Goal: Task Accomplishment & Management: Manage account settings

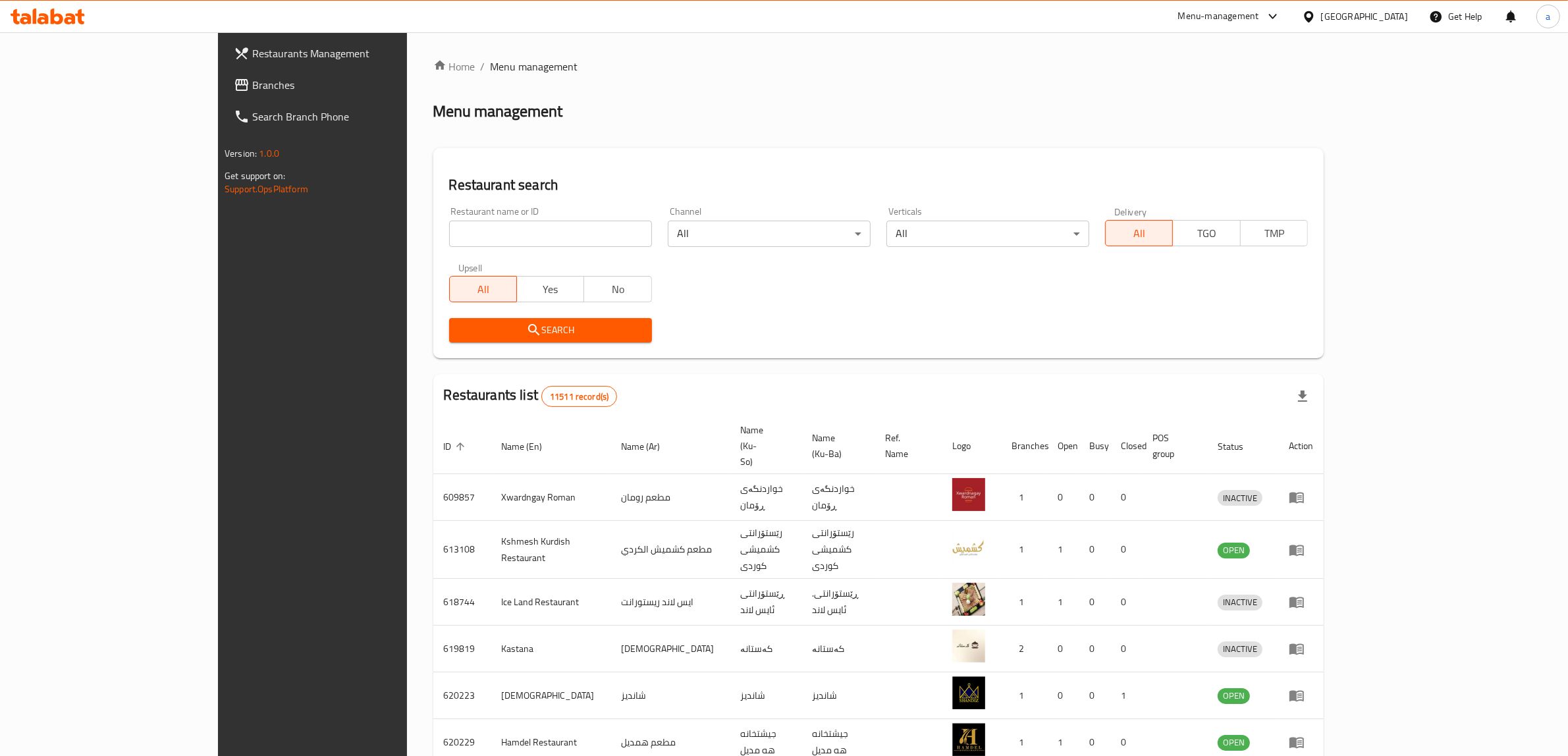
click at [234, 82] on span at bounding box center [243, 85] width 18 height 16
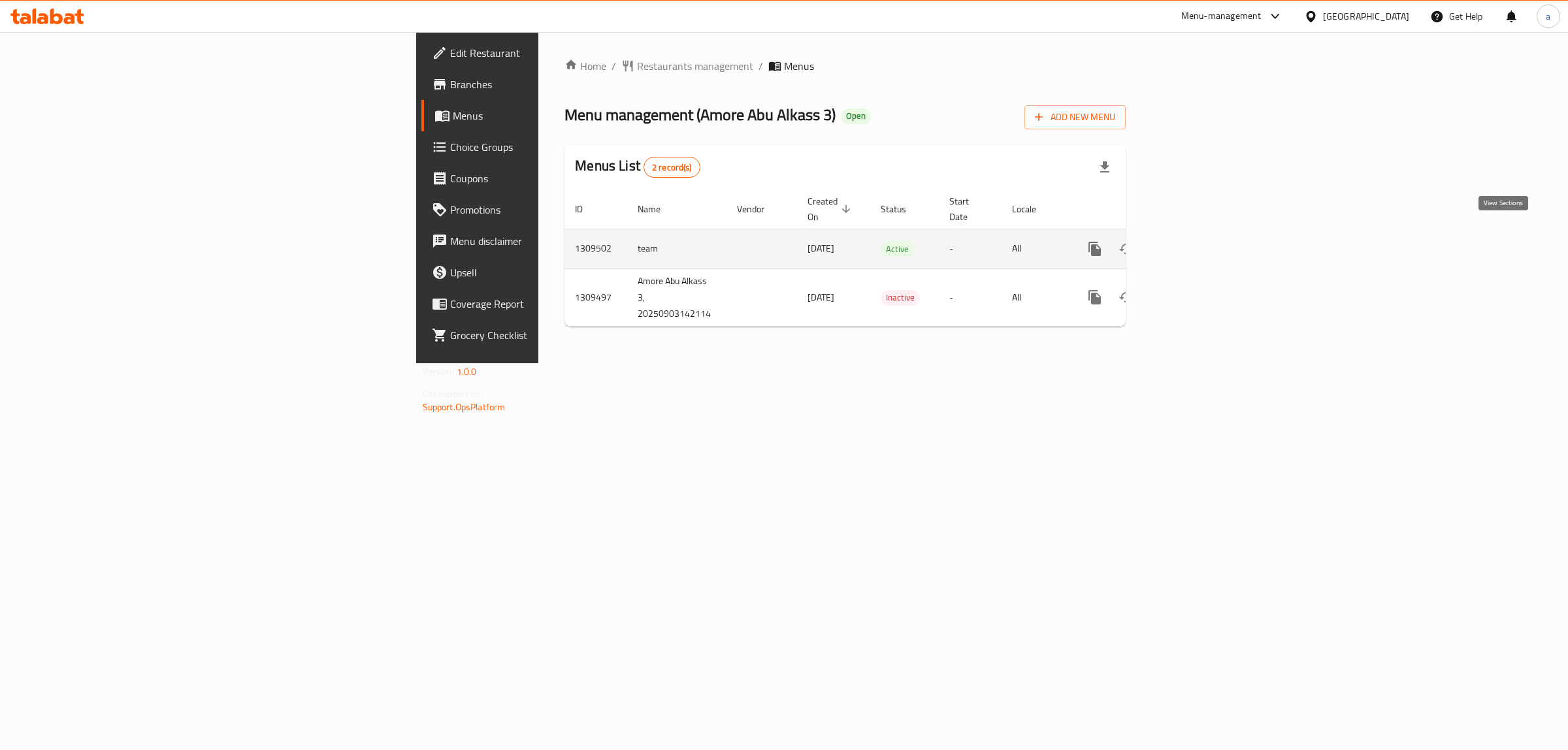
click at [1197, 241] on icon "enhanced table" at bounding box center [1188, 249] width 15 height 15
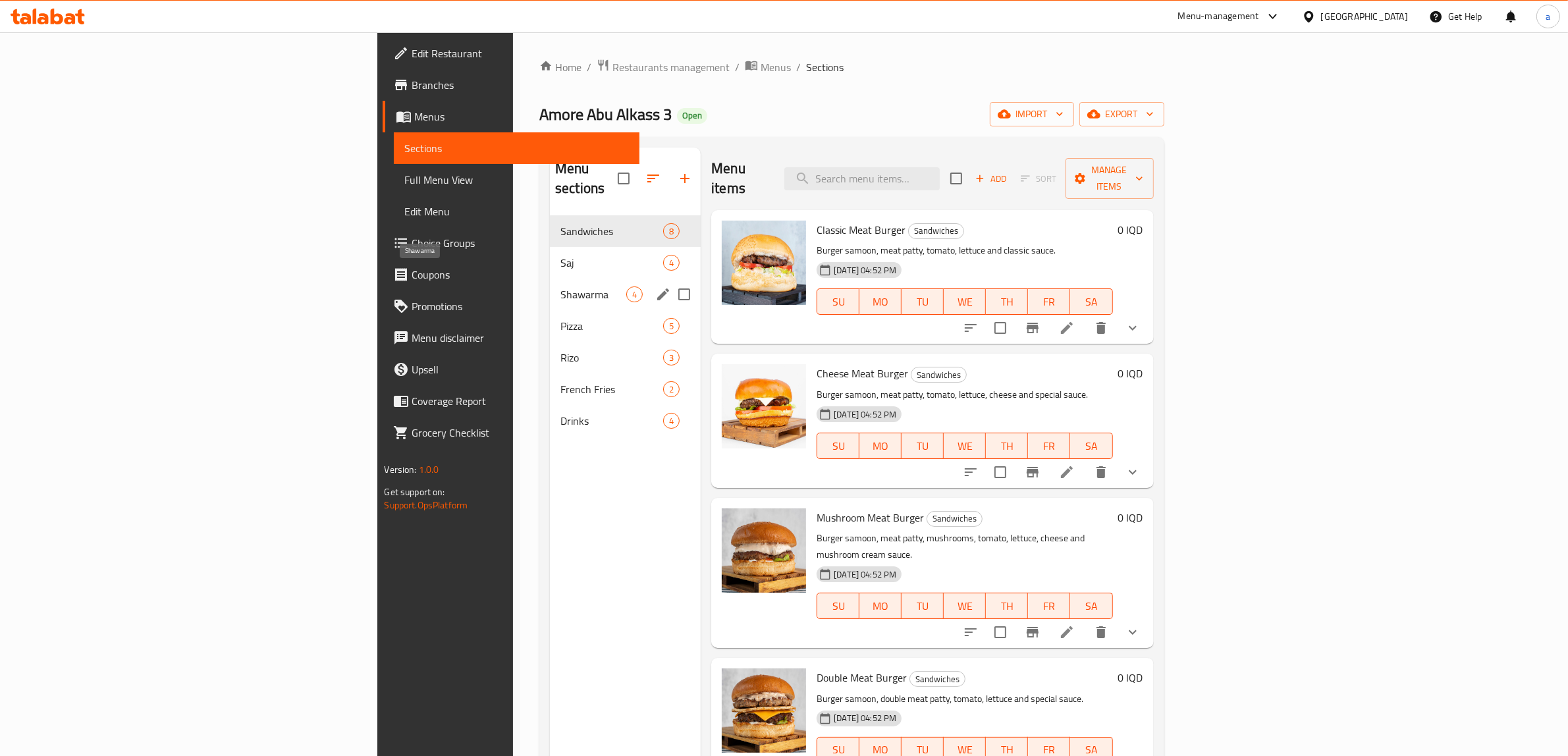
click at [560, 287] on span "Shawarma" at bounding box center [593, 295] width 66 height 16
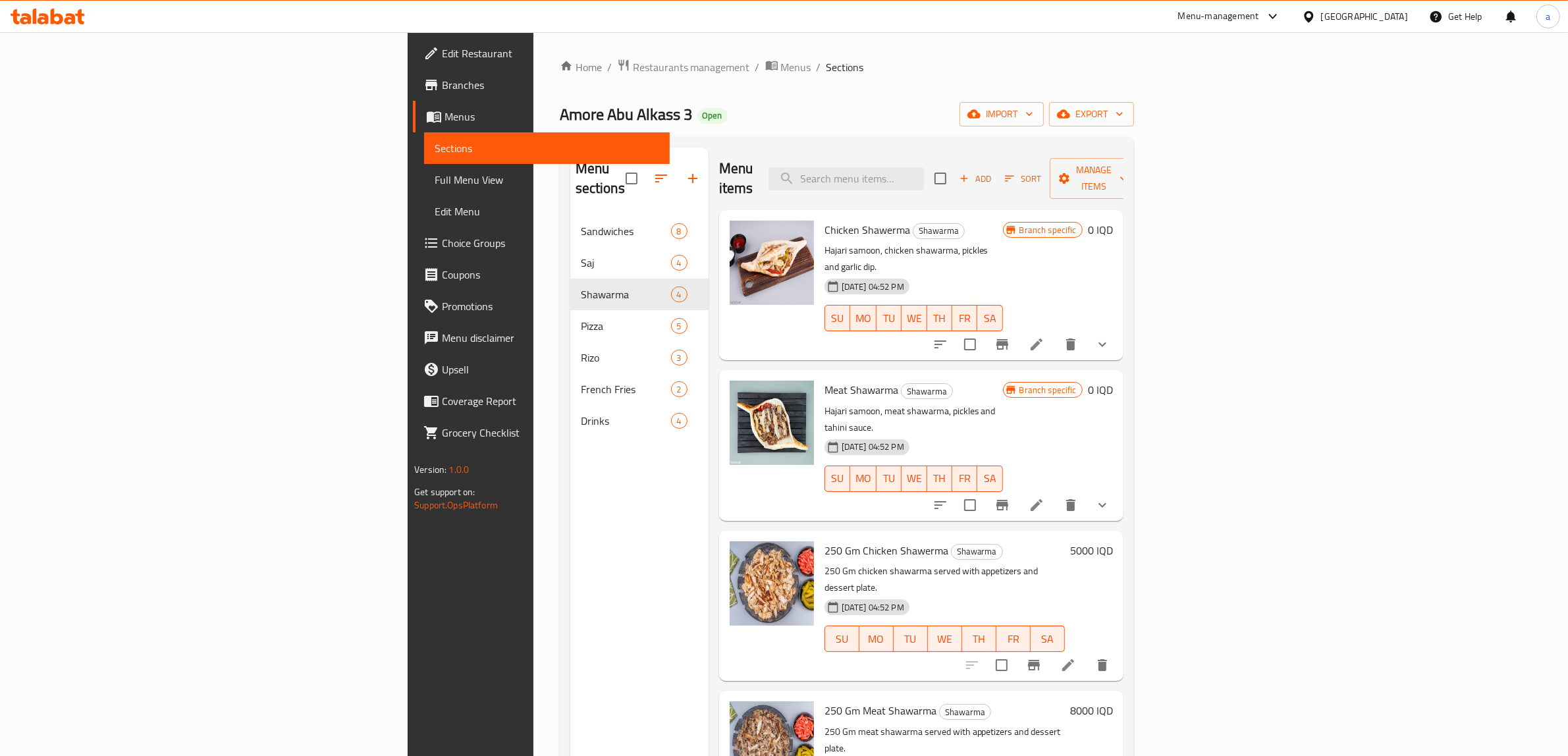
click at [1118, 329] on button "show more" at bounding box center [1102, 344] width 32 height 32
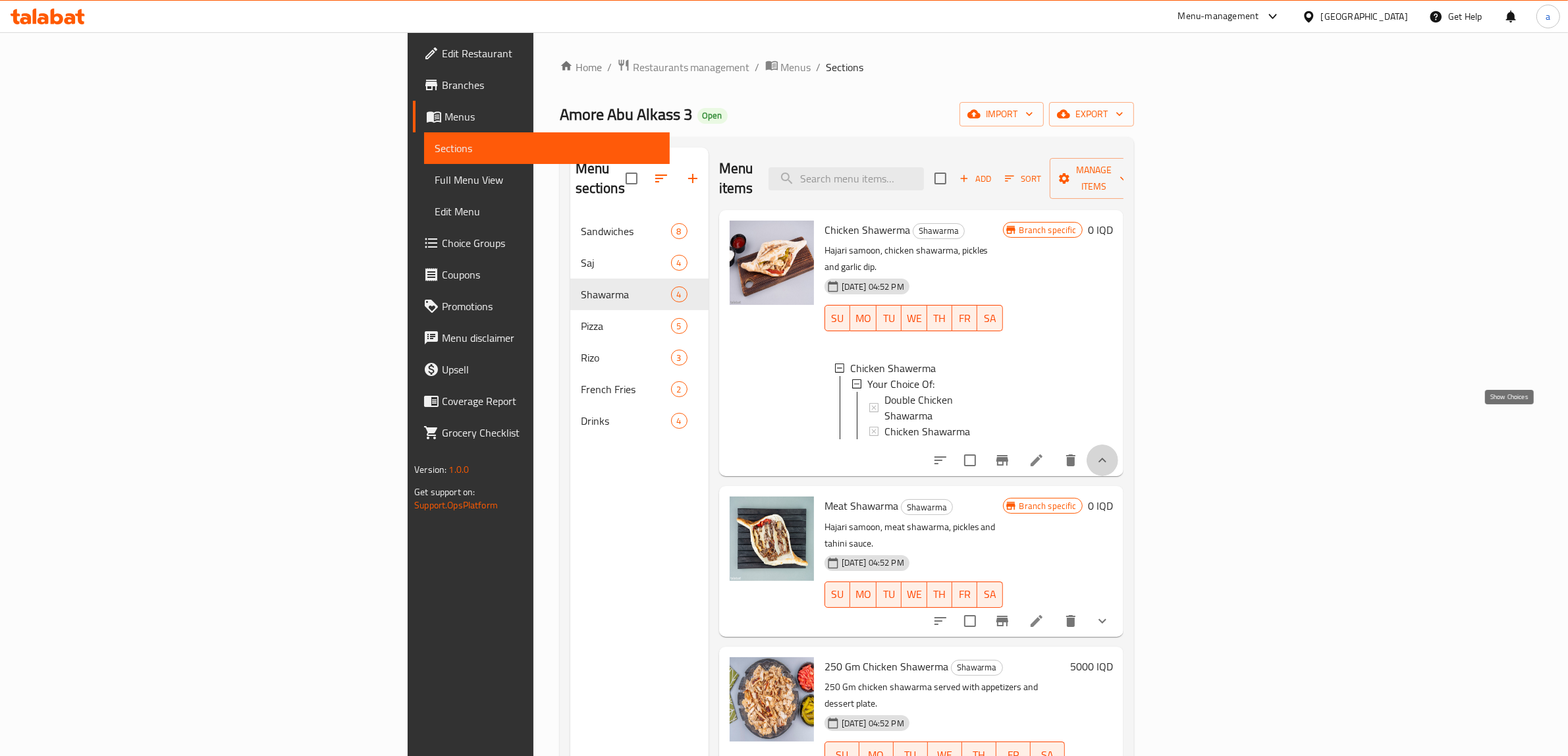
click at [1110, 452] on icon "show more" at bounding box center [1102, 460] width 16 height 16
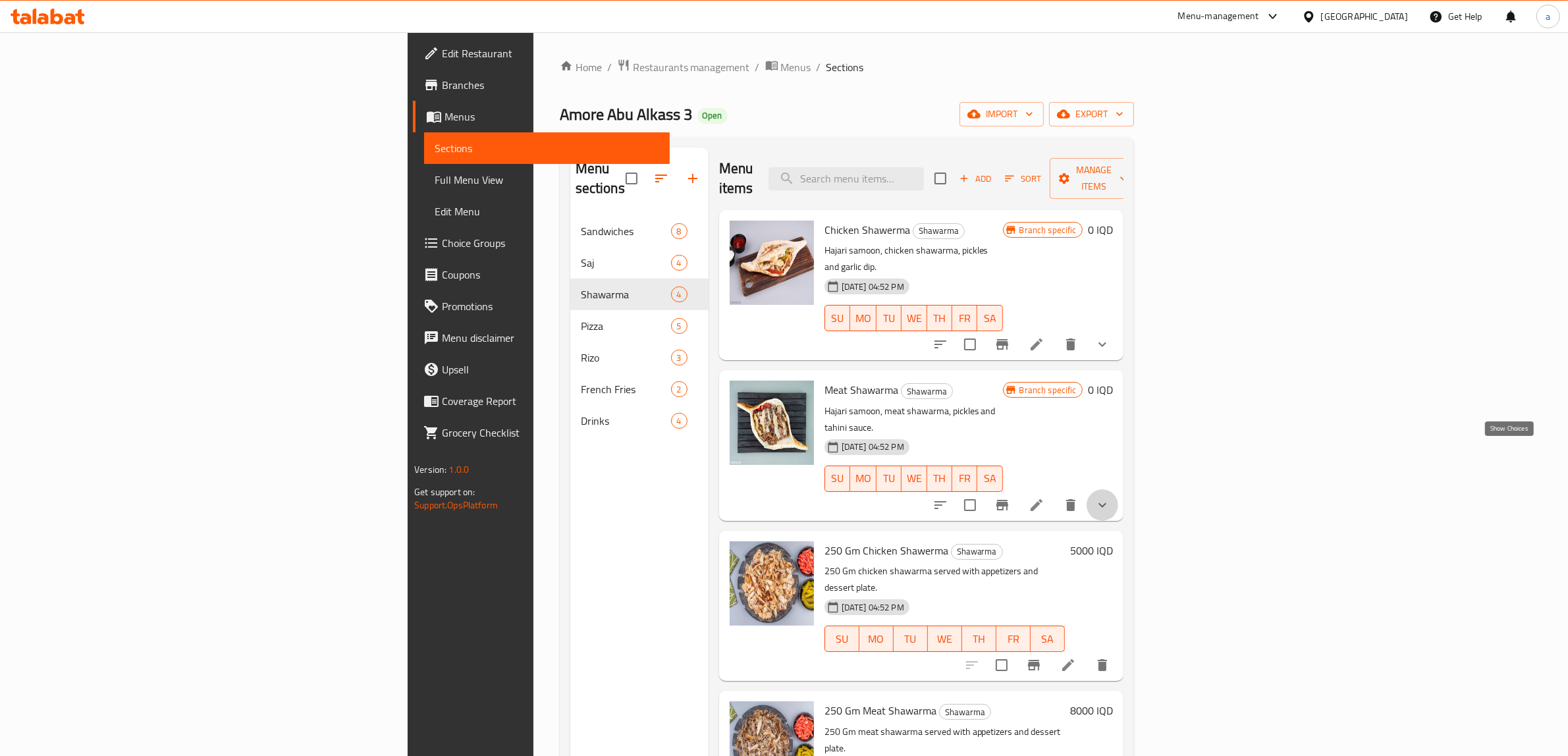
click at [1110, 497] on icon "show more" at bounding box center [1102, 505] width 16 height 16
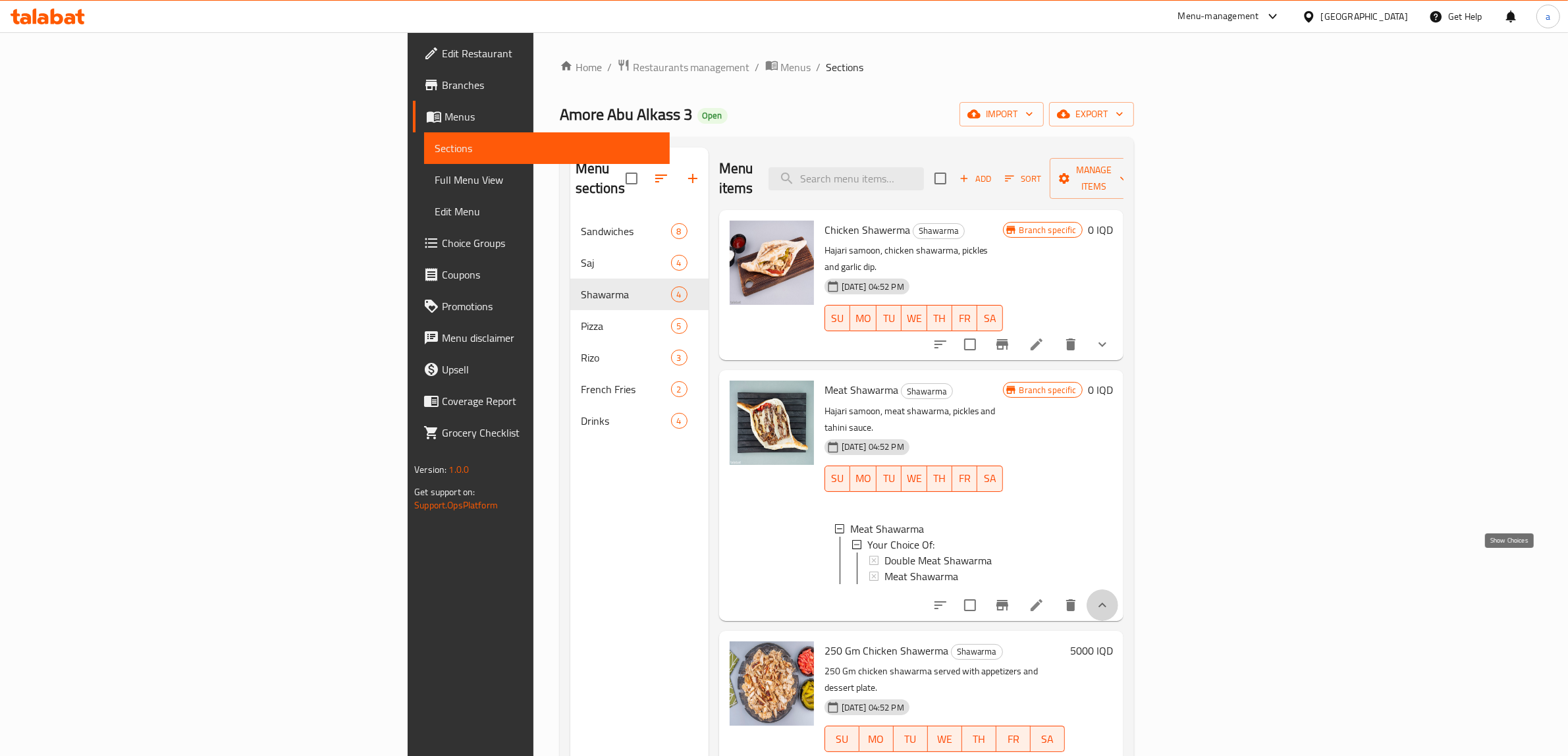
click at [1110, 597] on icon "show more" at bounding box center [1102, 605] width 16 height 16
